Goal: Information Seeking & Learning: Check status

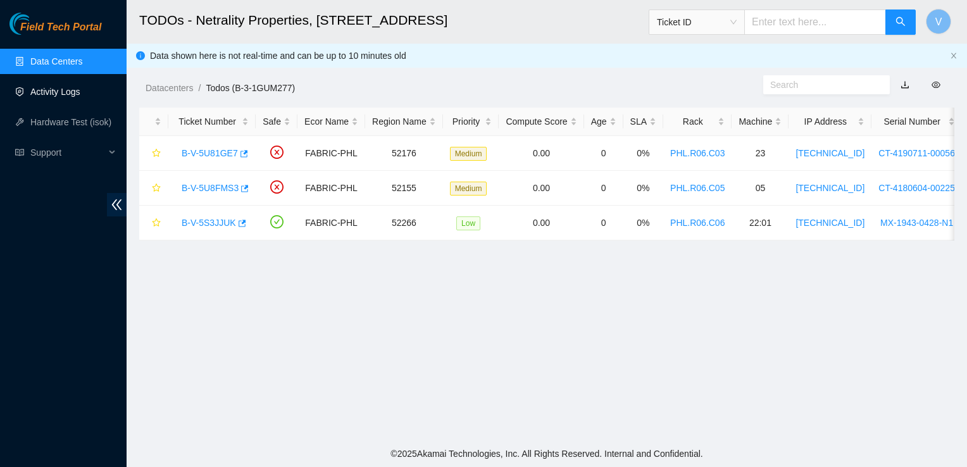
drag, startPoint x: 40, startPoint y: 90, endPoint x: 47, endPoint y: 106, distance: 17.6
drag, startPoint x: 47, startPoint y: 106, endPoint x: 27, endPoint y: 95, distance: 22.9
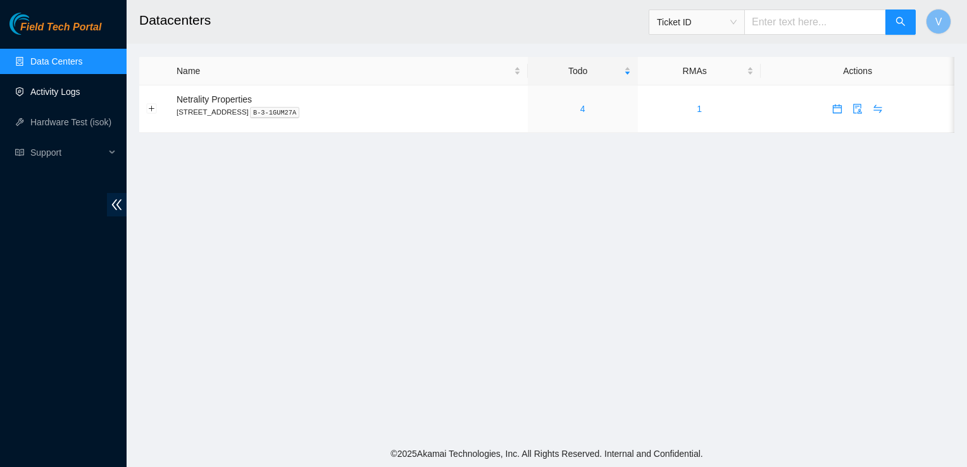
click at [33, 90] on link "Activity Logs" at bounding box center [55, 92] width 50 height 10
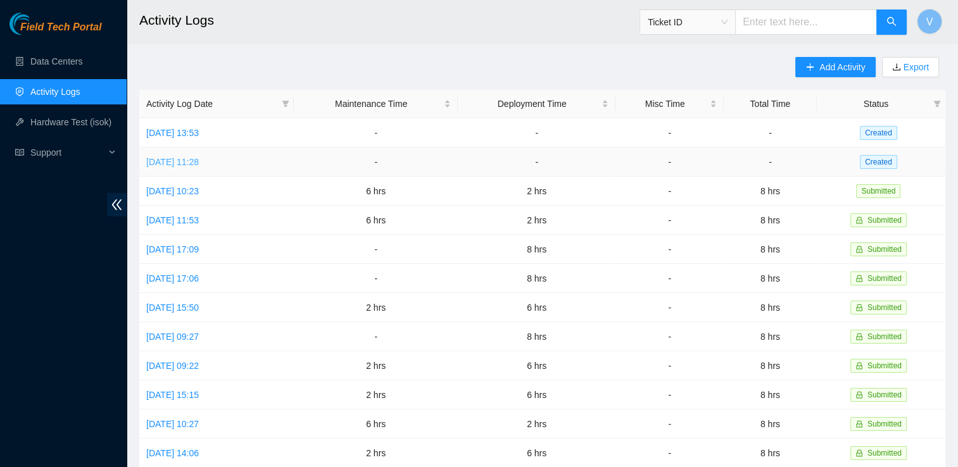
click at [199, 158] on link "Mon, 18 Aug 2025 11:28" at bounding box center [172, 162] width 53 height 10
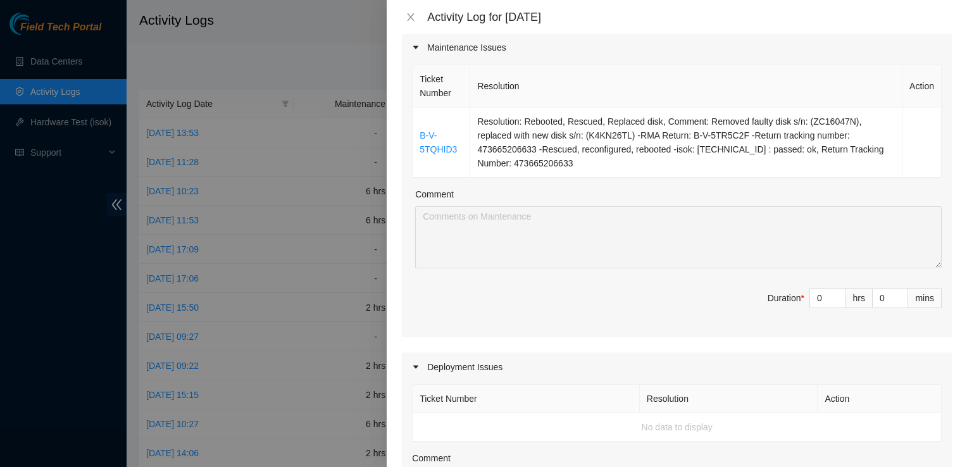
scroll to position [172, 0]
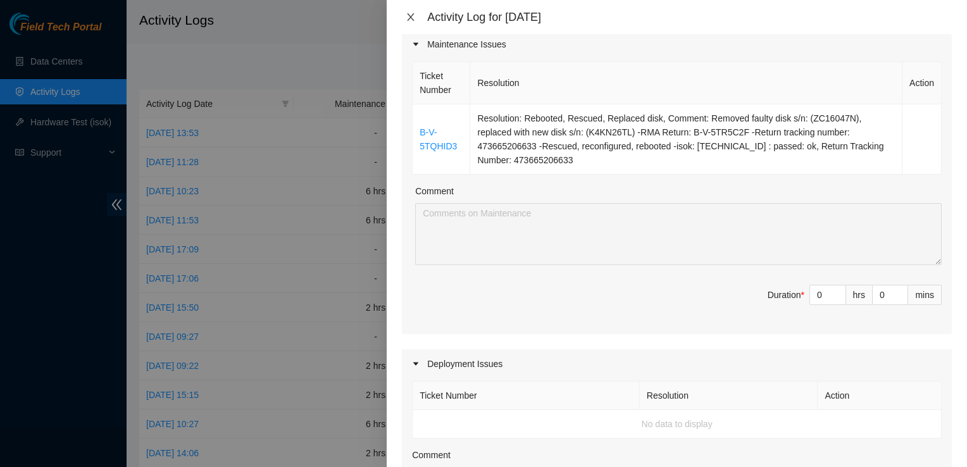
click at [410, 21] on icon "close" at bounding box center [411, 17] width 10 height 10
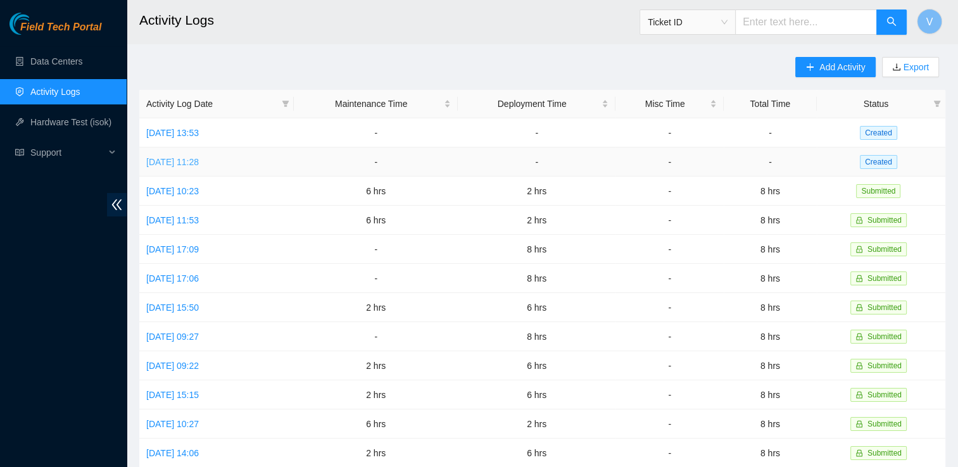
click at [199, 162] on link "Mon, 18 Aug 2025 11:28" at bounding box center [172, 162] width 53 height 10
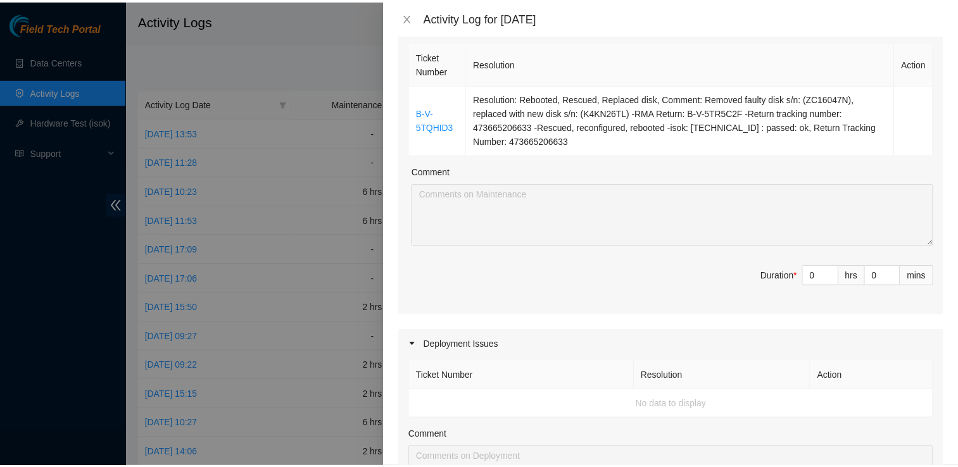
scroll to position [0, 0]
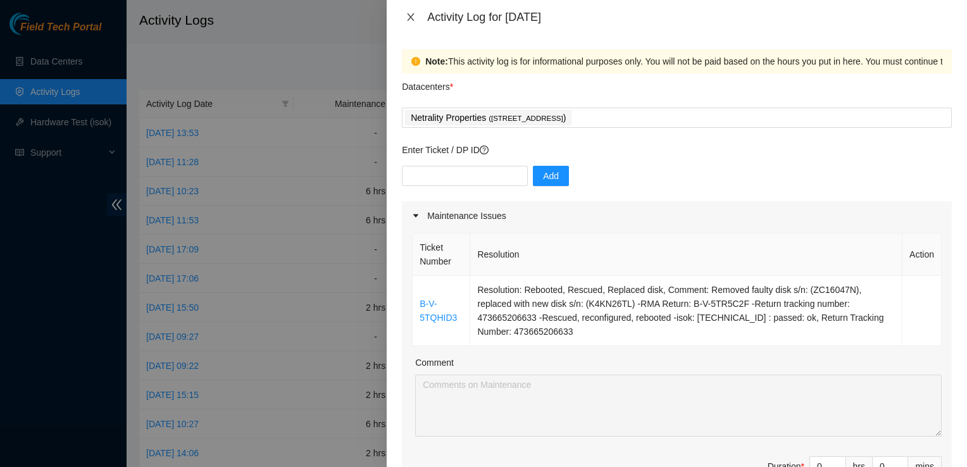
click at [412, 15] on icon "close" at bounding box center [411, 17] width 10 height 10
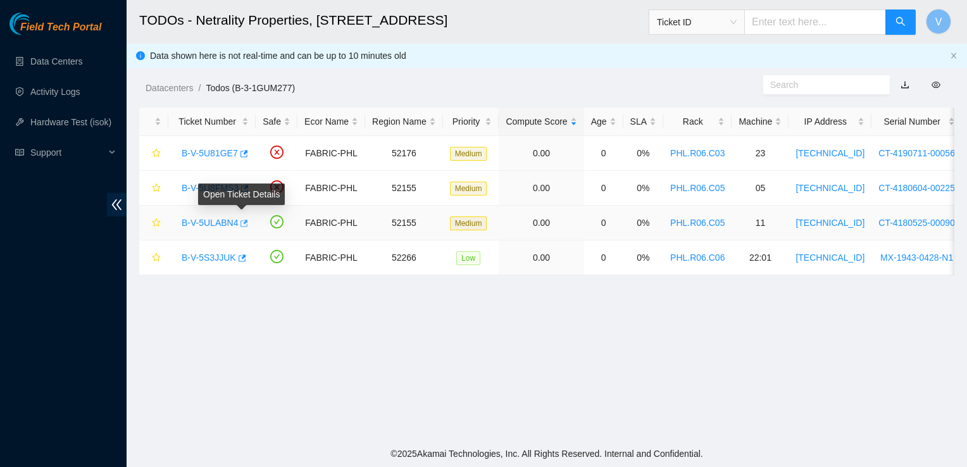
click at [241, 223] on icon "button" at bounding box center [243, 223] width 9 height 9
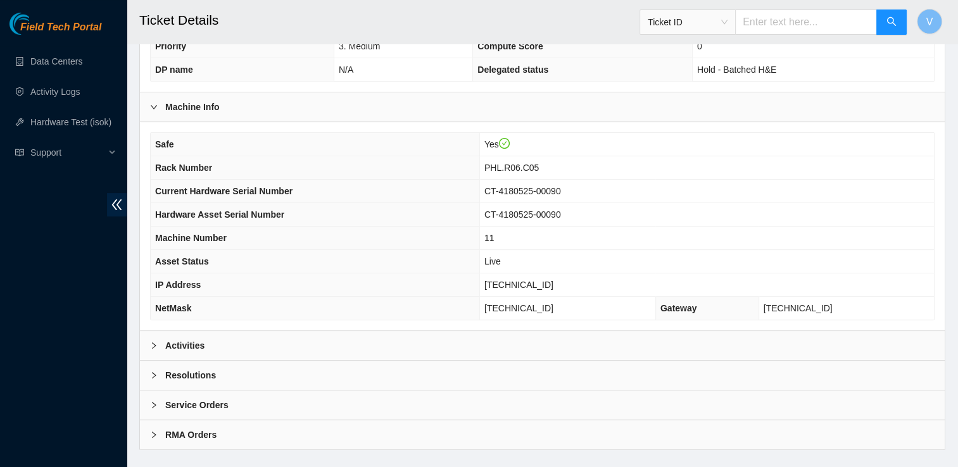
scroll to position [387, 0]
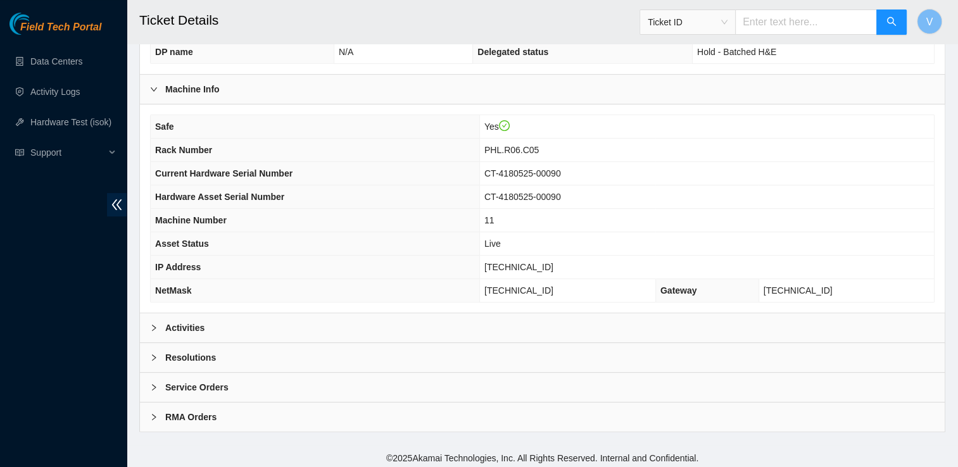
click at [205, 328] on div "Activities" at bounding box center [542, 327] width 805 height 29
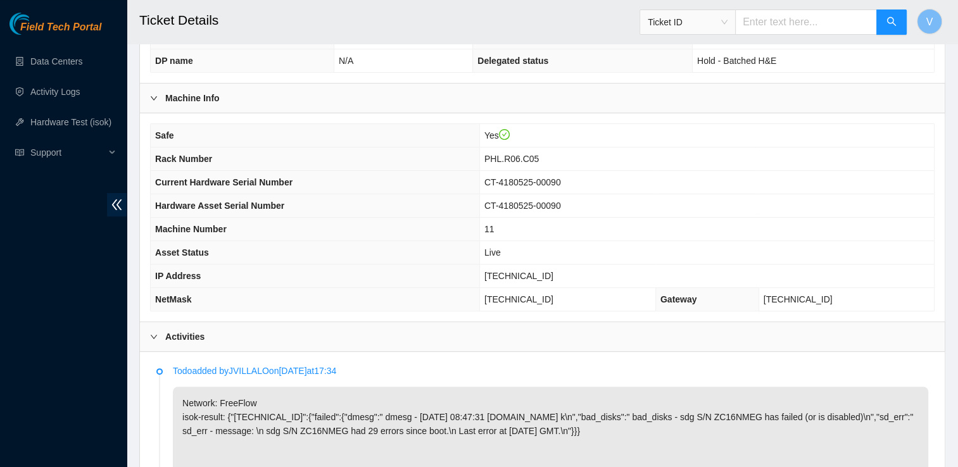
scroll to position [400, 0]
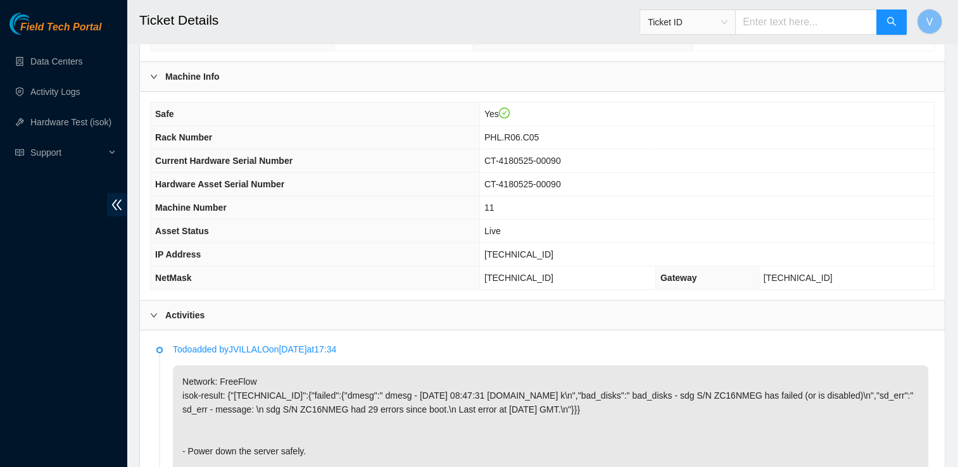
click at [213, 320] on div "Activities" at bounding box center [542, 315] width 805 height 29
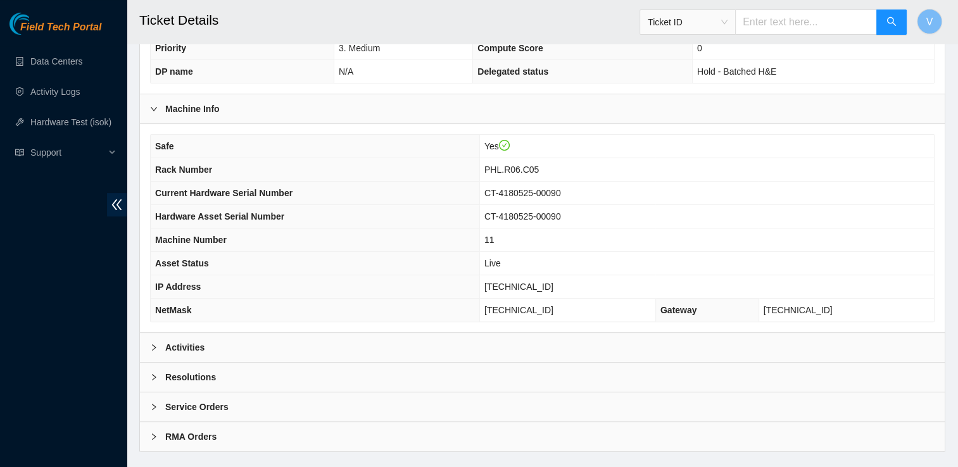
scroll to position [0, 0]
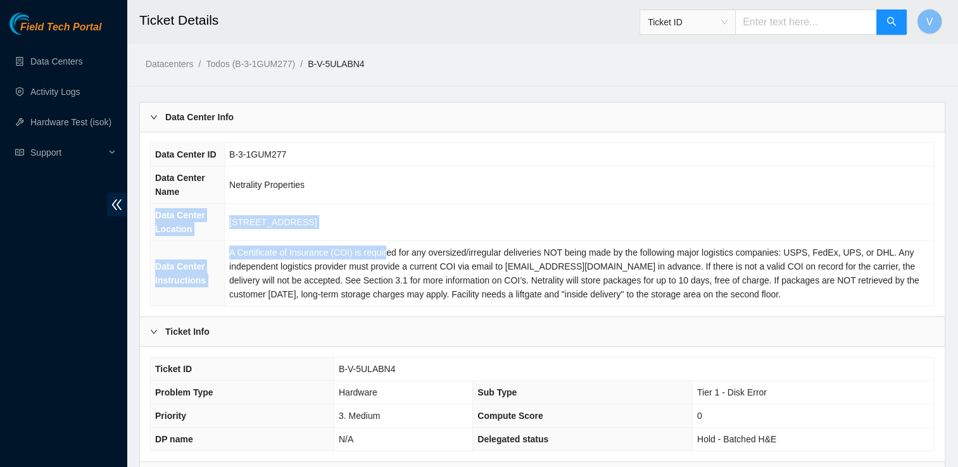
drag, startPoint x: 383, startPoint y: 245, endPoint x: 403, endPoint y: 137, distance: 110.0
click at [403, 137] on div "Data Center ID B-3-1GUM277 Data Center Name Netrality Properties Data Center Lo…" at bounding box center [542, 224] width 805 height 184
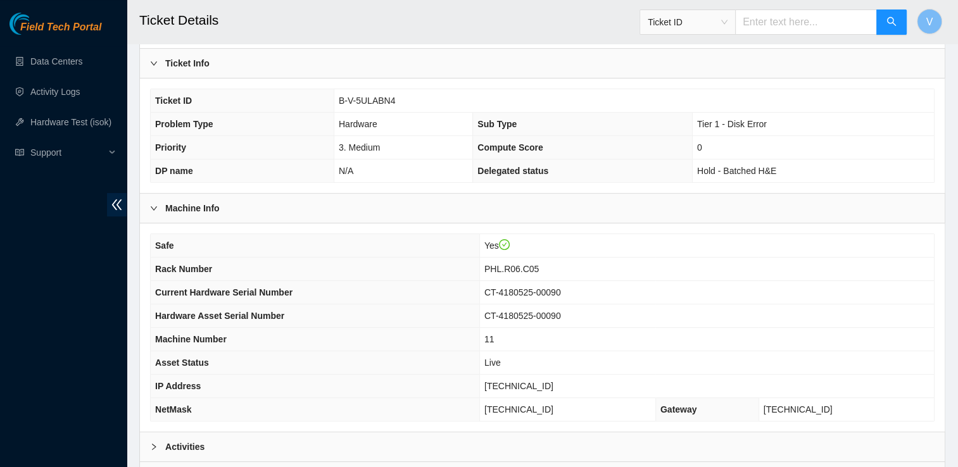
scroll to position [387, 0]
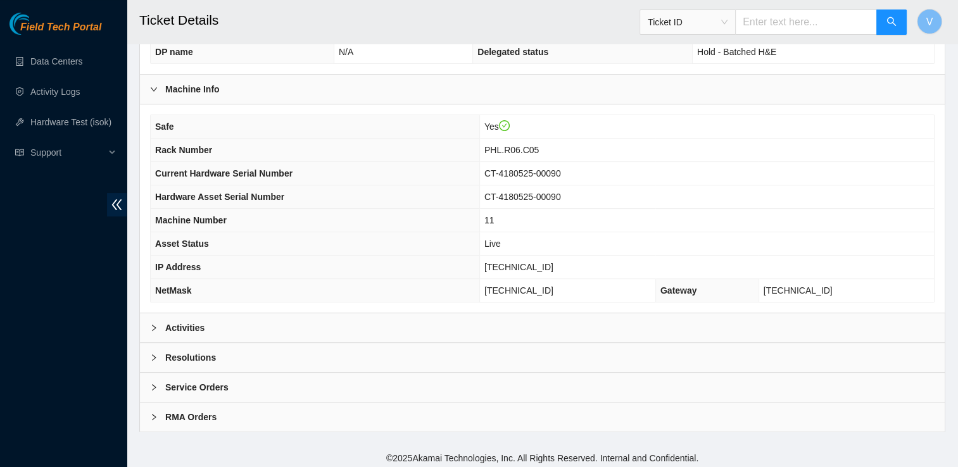
click at [192, 322] on b "Activities" at bounding box center [184, 328] width 39 height 14
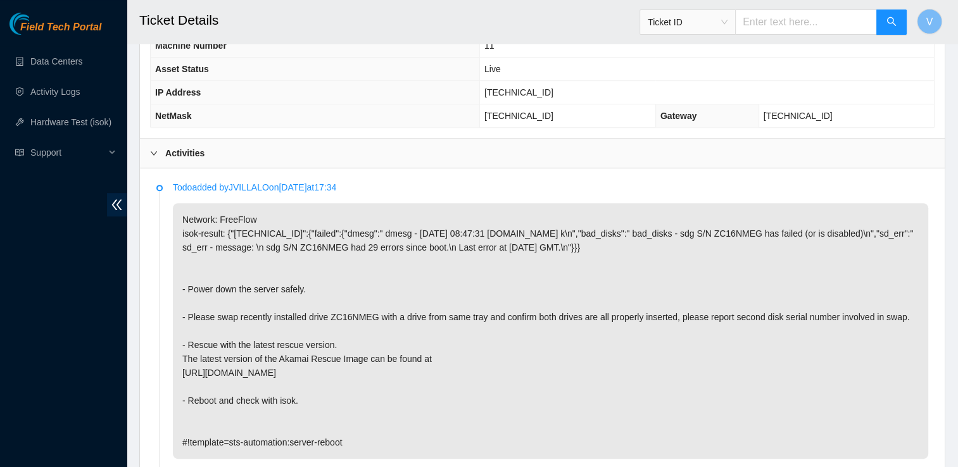
scroll to position [651, 0]
